Goal: Transaction & Acquisition: Purchase product/service

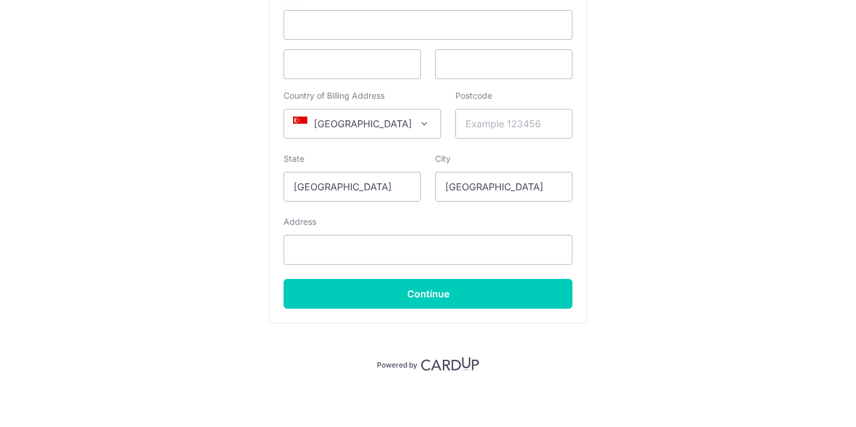
scroll to position [159, 0]
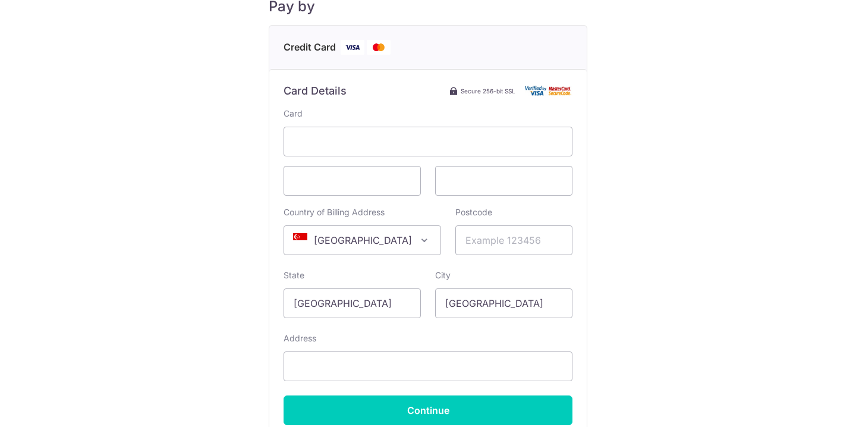
click at [482, 210] on div "Postcode" at bounding box center [513, 230] width 117 height 49
type input "278746"
click at [246, 336] on div "Payment Details Payment Amount SGD 1,826.00 Payment Reference 3538 Email addres…" at bounding box center [428, 174] width 799 height 628
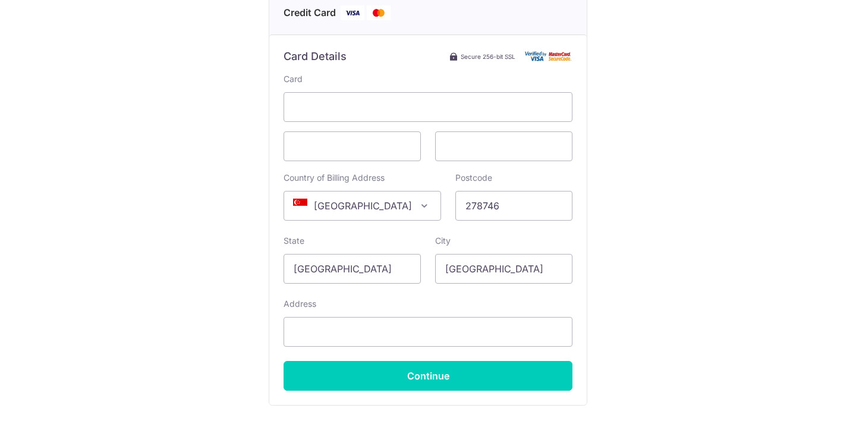
scroll to position [213, 0]
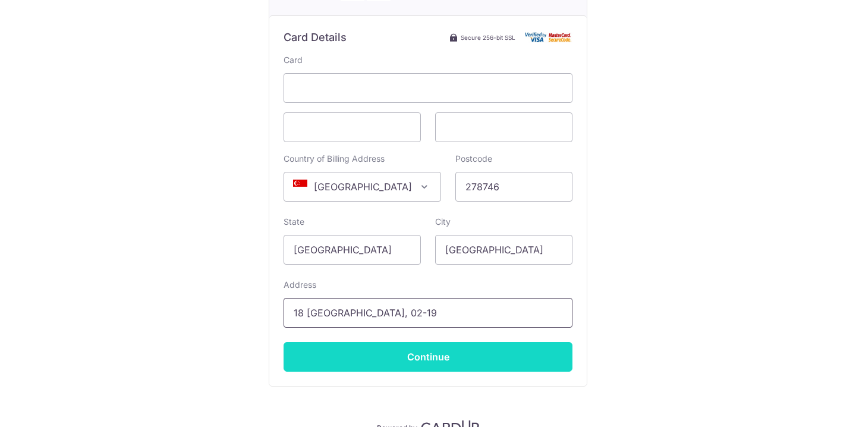
type input "18 [GEOGRAPHIC_DATA], 02-19"
click at [411, 352] on input "Continue" at bounding box center [428, 357] width 289 height 30
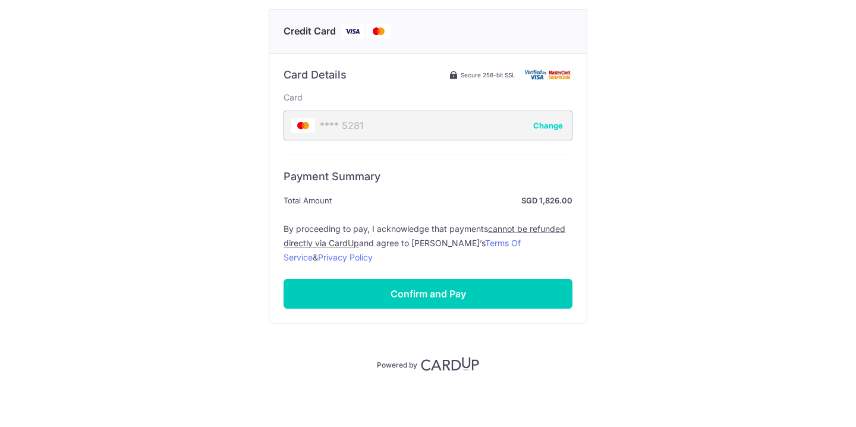
scroll to position [175, 0]
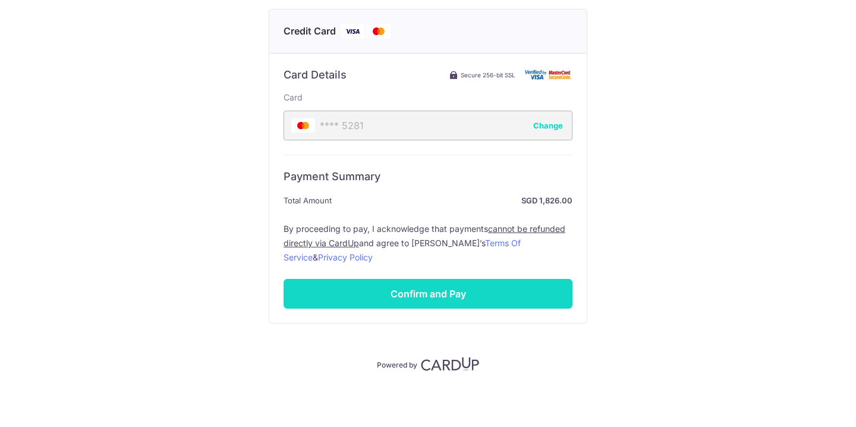
click at [423, 295] on input "Confirm and Pay" at bounding box center [428, 294] width 289 height 30
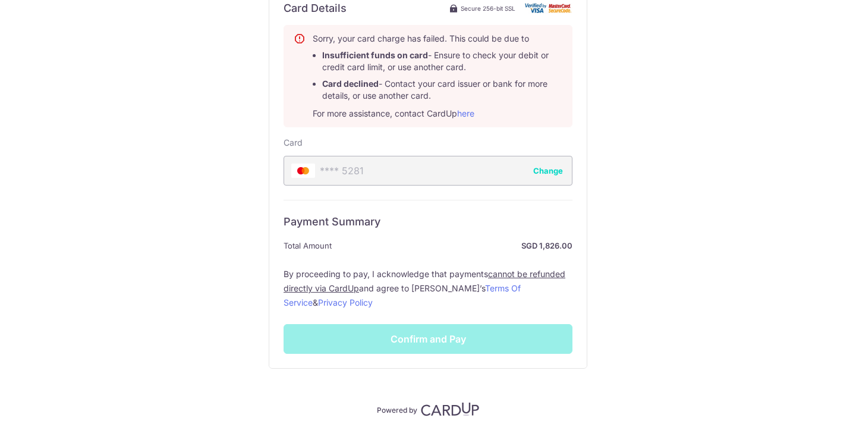
scroll to position [246, 0]
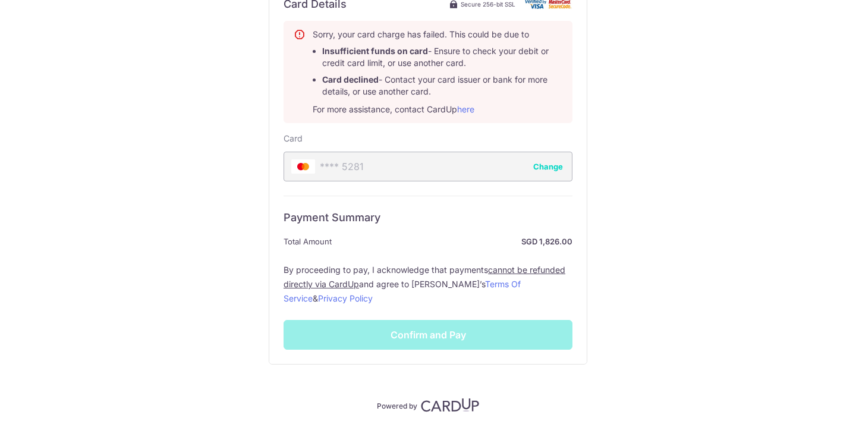
click at [495, 328] on div "Payment Summary Total Amount SGD 1,826.00 By proceeding to pay, I acknowledge t…" at bounding box center [428, 273] width 289 height 154
click at [546, 165] on button "Change" at bounding box center [548, 167] width 30 height 12
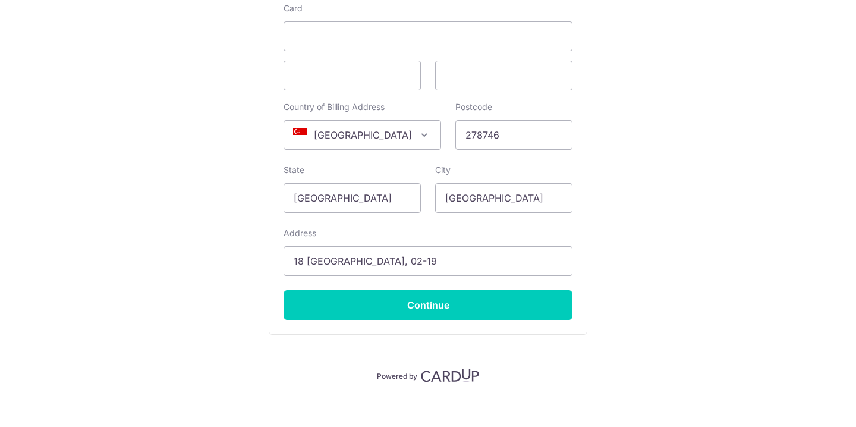
scroll to position [271, 0]
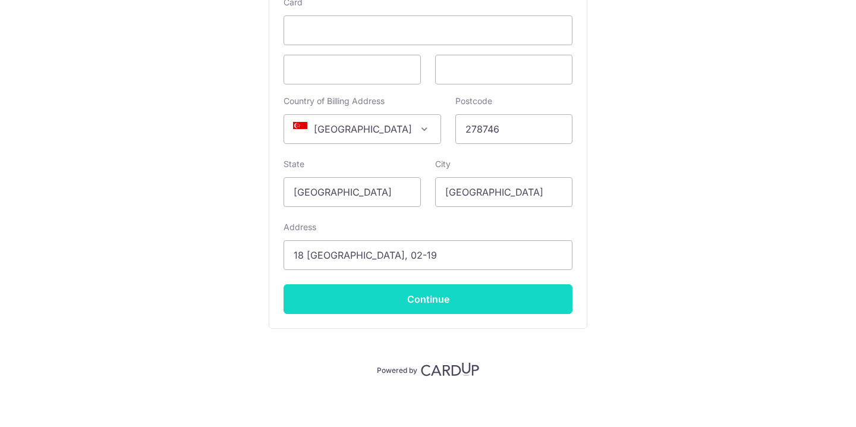
click at [420, 306] on input "Continue" at bounding box center [428, 299] width 289 height 30
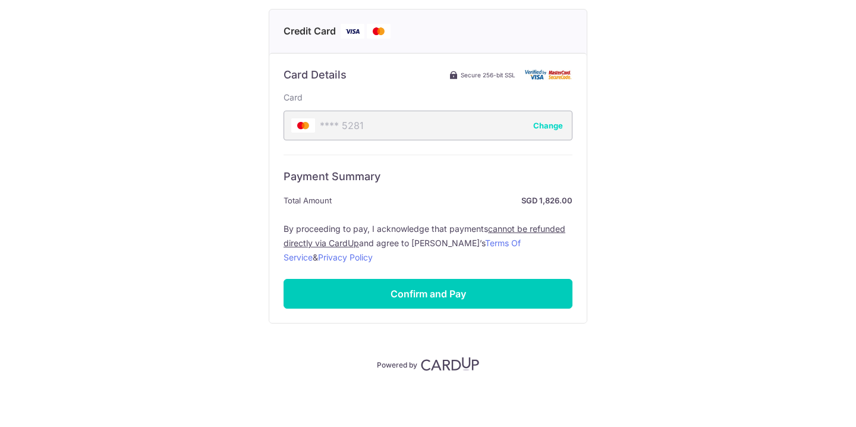
scroll to position [175, 0]
click at [540, 124] on button "Change" at bounding box center [548, 126] width 30 height 12
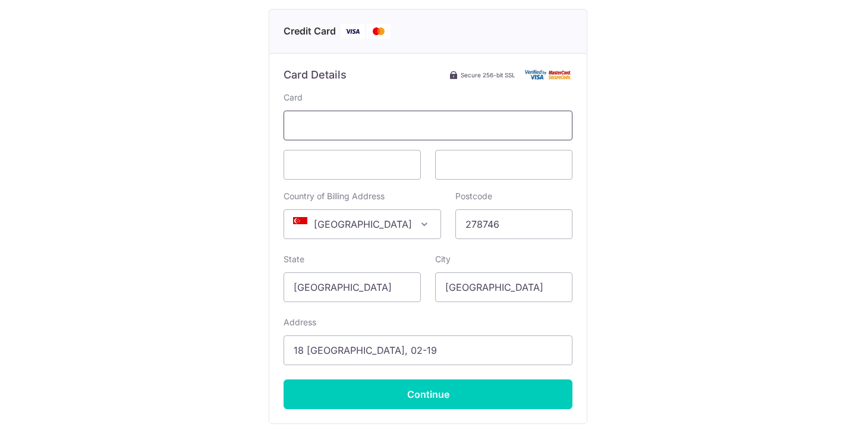
click at [465, 136] on span at bounding box center [428, 126] width 289 height 30
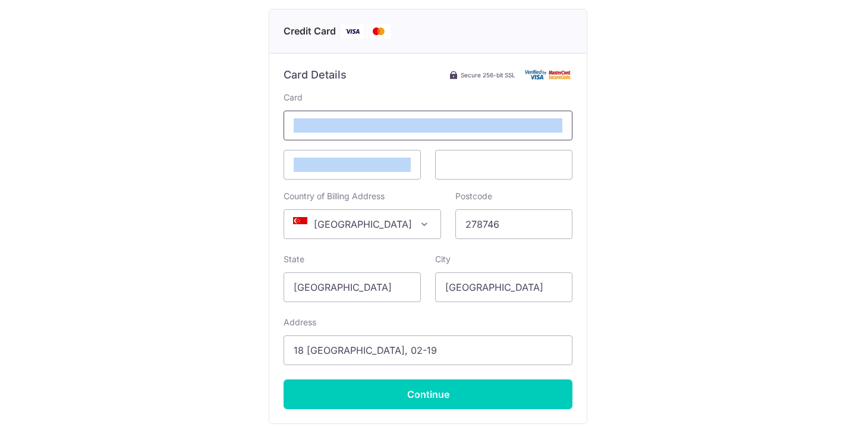
click at [465, 136] on span at bounding box center [428, 126] width 289 height 30
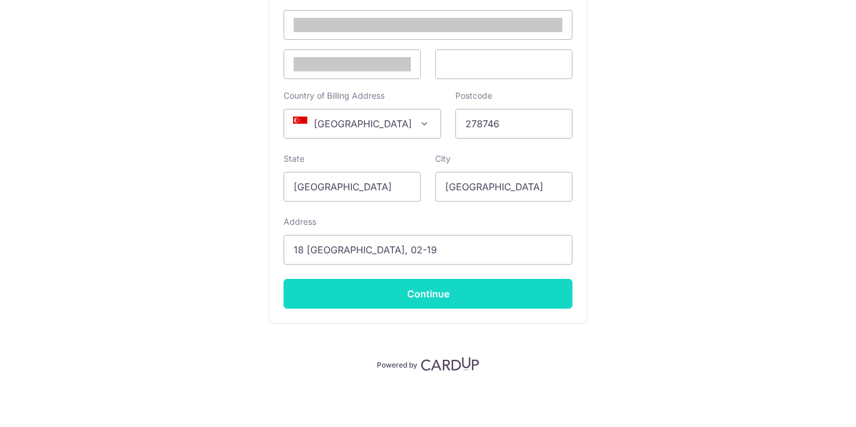
scroll to position [276, 0]
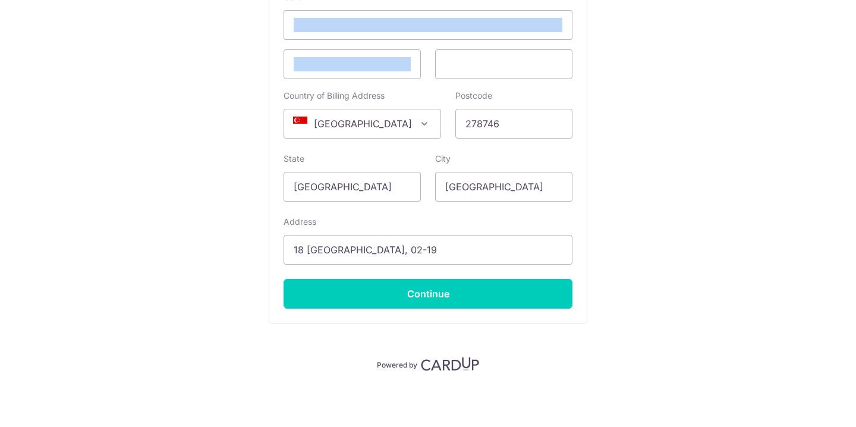
click at [461, 294] on input "Continue" at bounding box center [428, 294] width 289 height 30
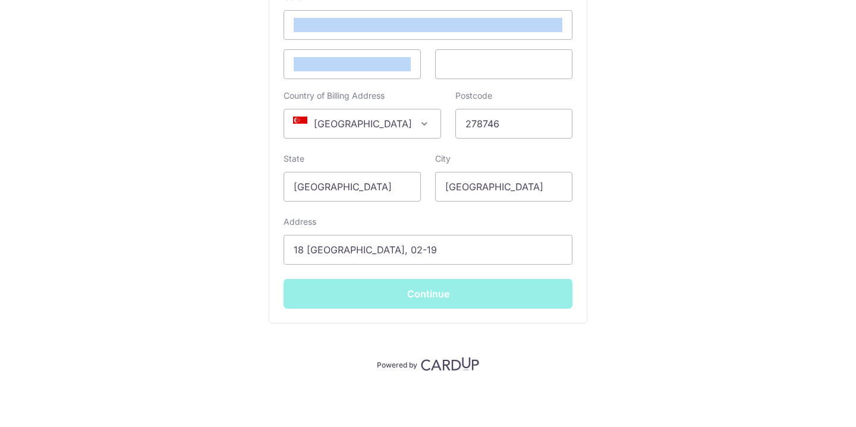
type input "**** 7190"
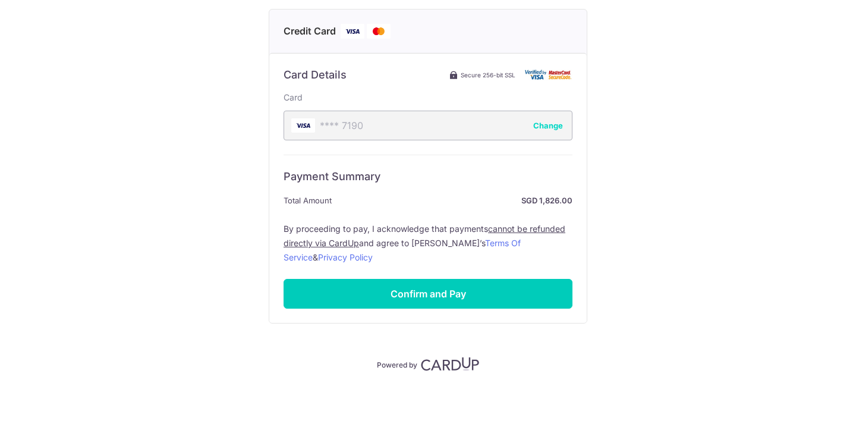
scroll to position [175, 0]
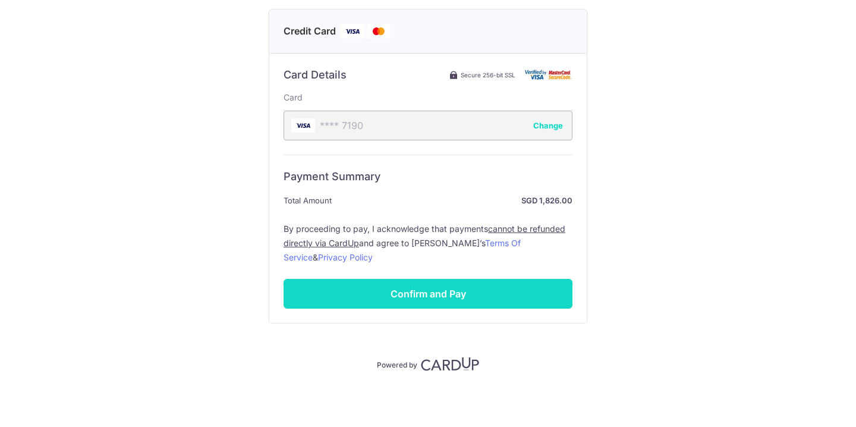
click at [460, 294] on input "Confirm and Pay" at bounding box center [428, 294] width 289 height 30
